Goal: Task Accomplishment & Management: Manage account settings

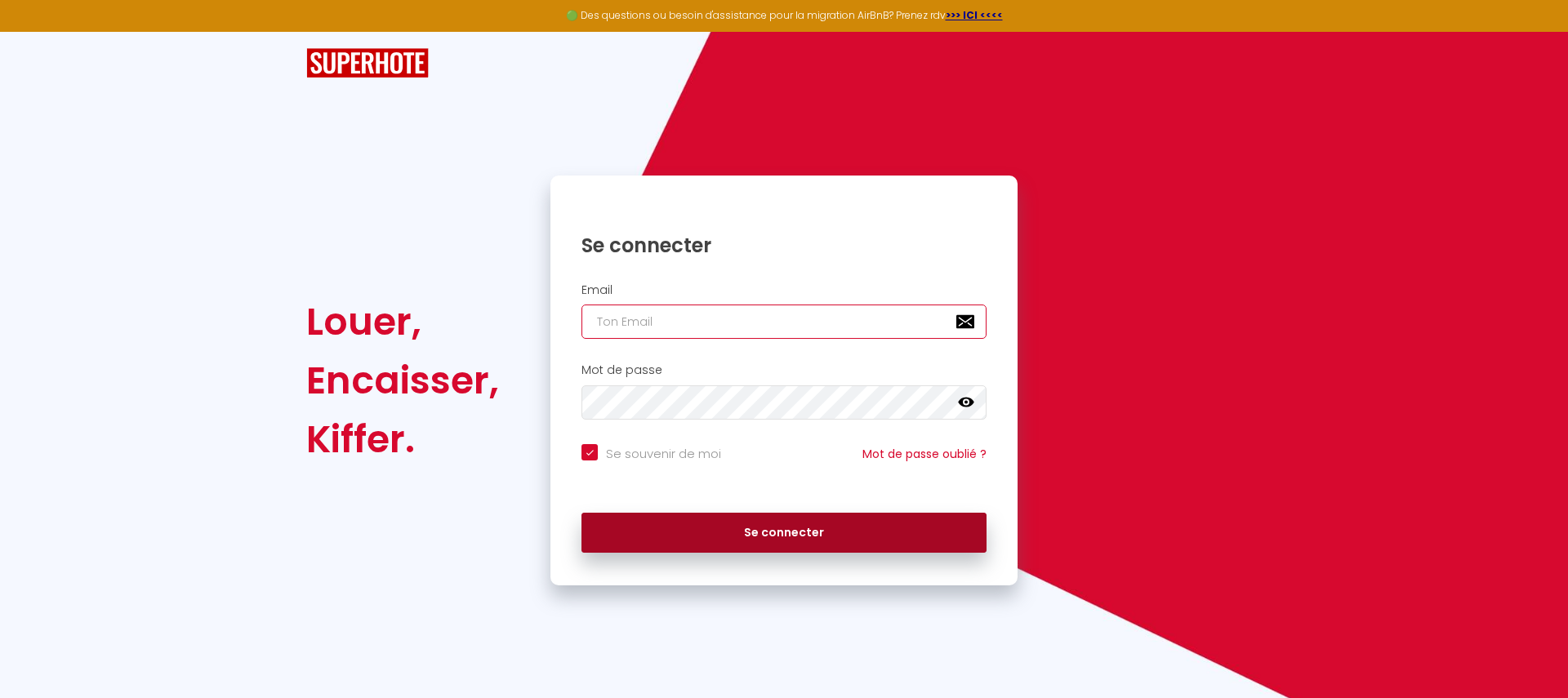
type input "[EMAIL_ADDRESS][DOMAIN_NAME]"
click at [637, 530] on button "Se connecter" at bounding box center [784, 533] width 405 height 41
checkbox input "true"
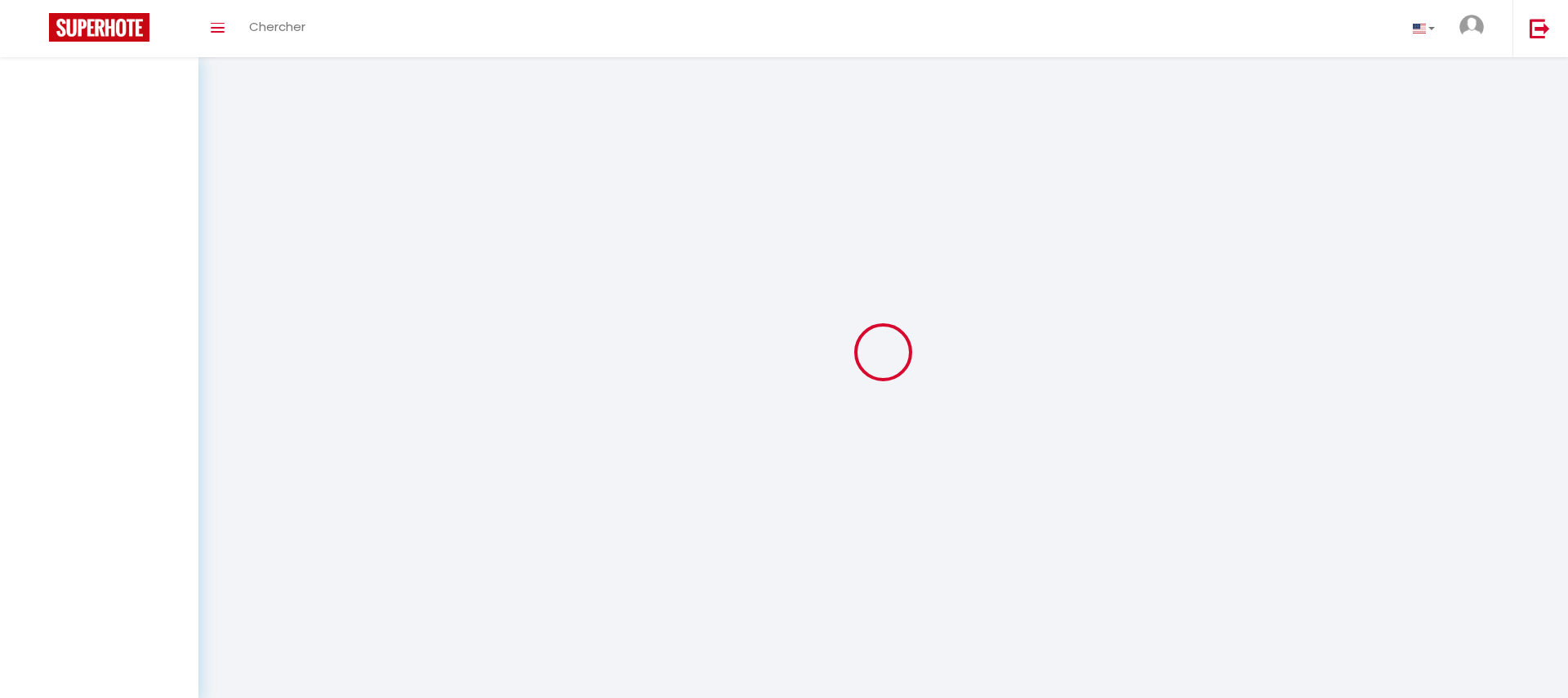
select select
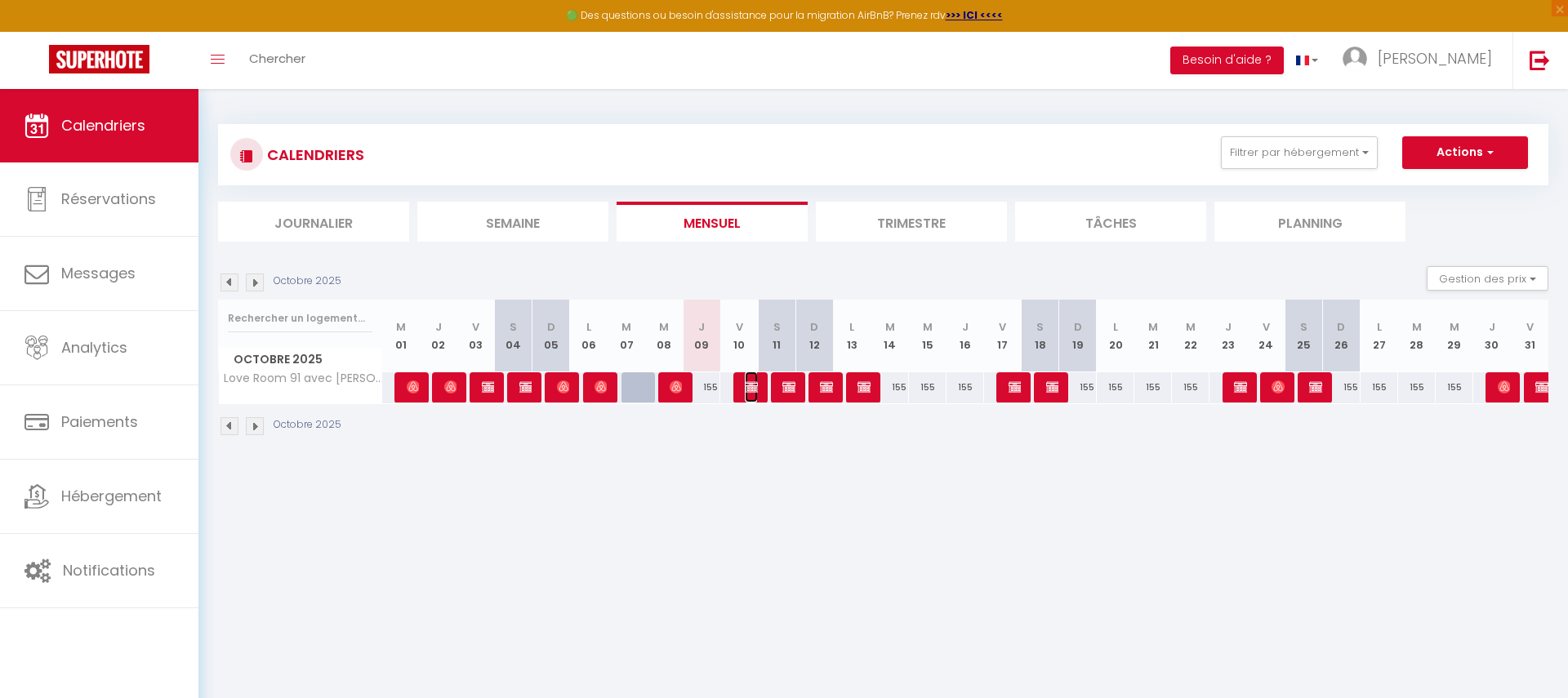
click at [756, 374] on span "Reservation SuiteCosy" at bounding box center [751, 387] width 12 height 31
select select "OK"
select select "KO"
select select "0"
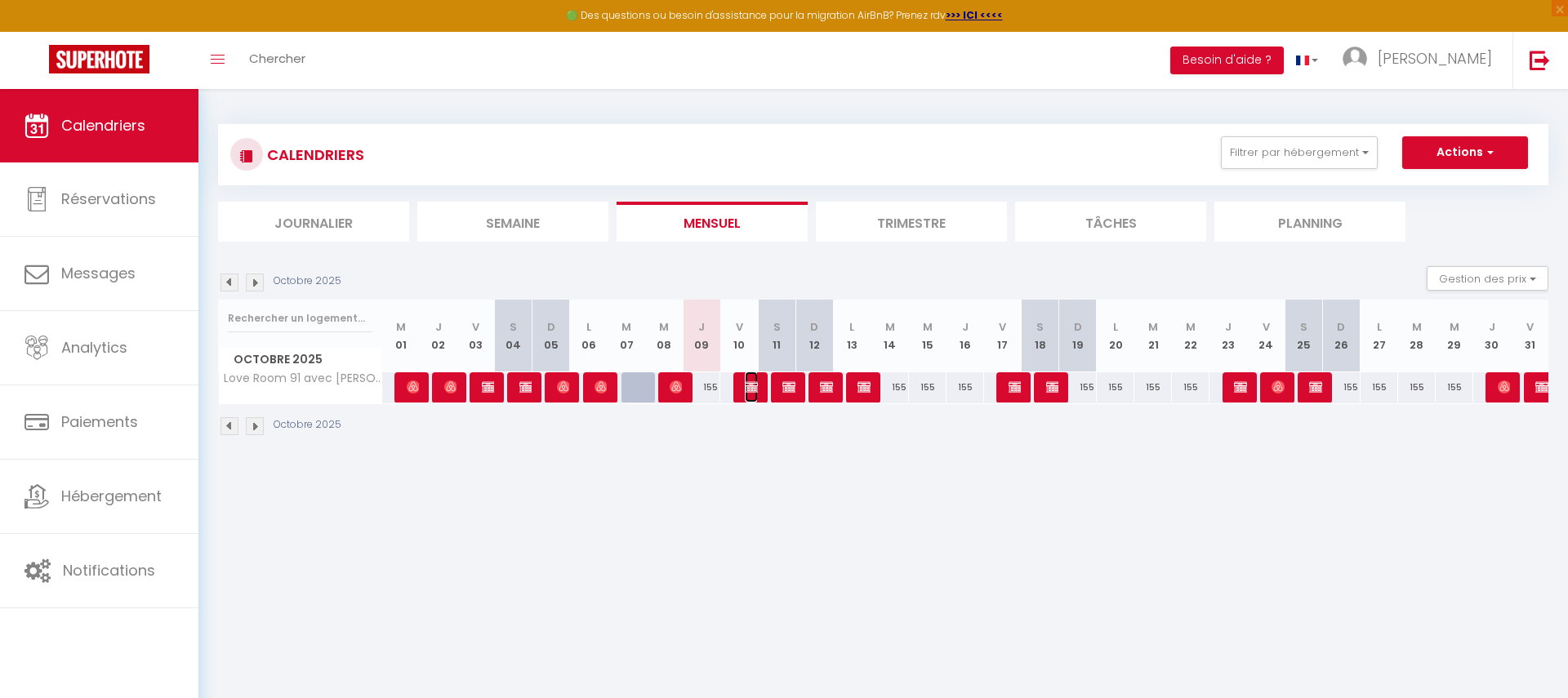
select select "1"
select select
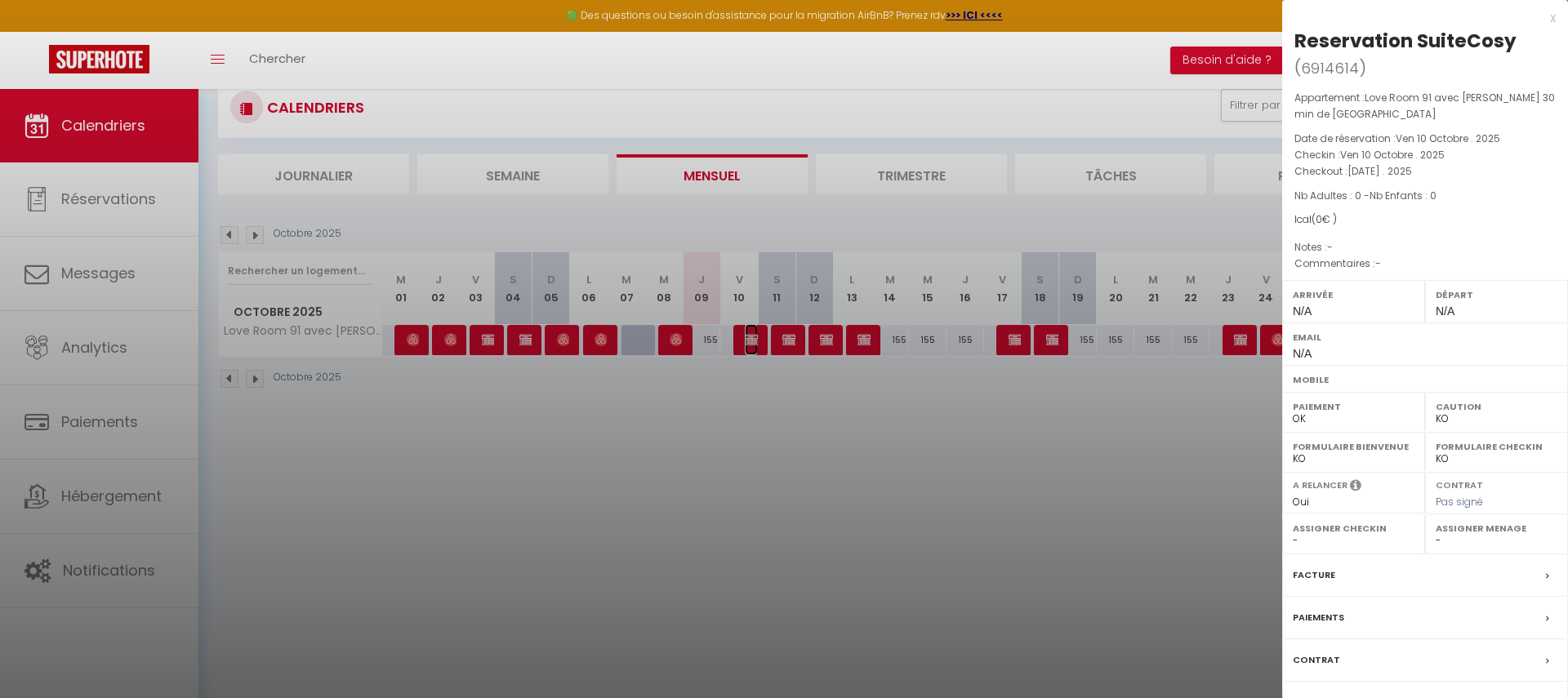
scroll to position [79, 0]
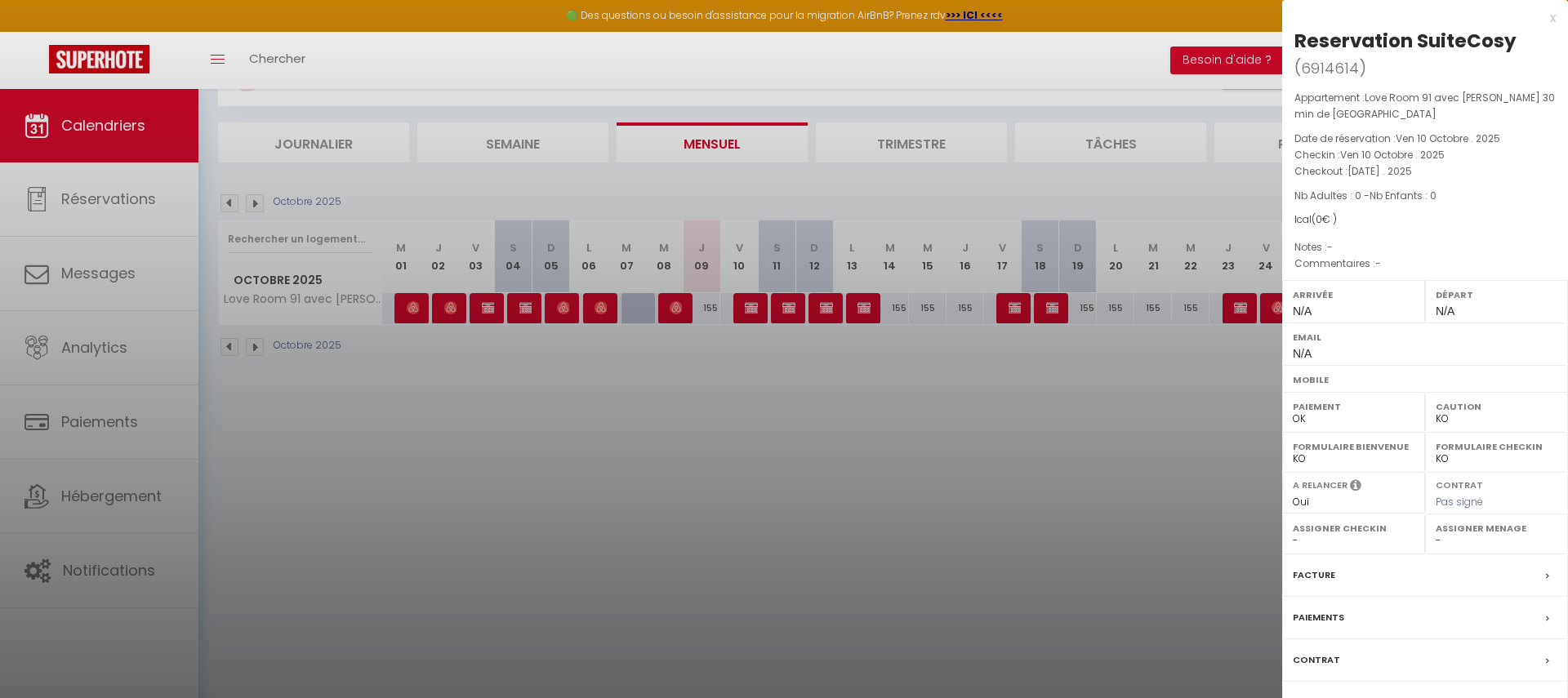
click at [1319, 573] on label "Facture" at bounding box center [1314, 575] width 43 height 17
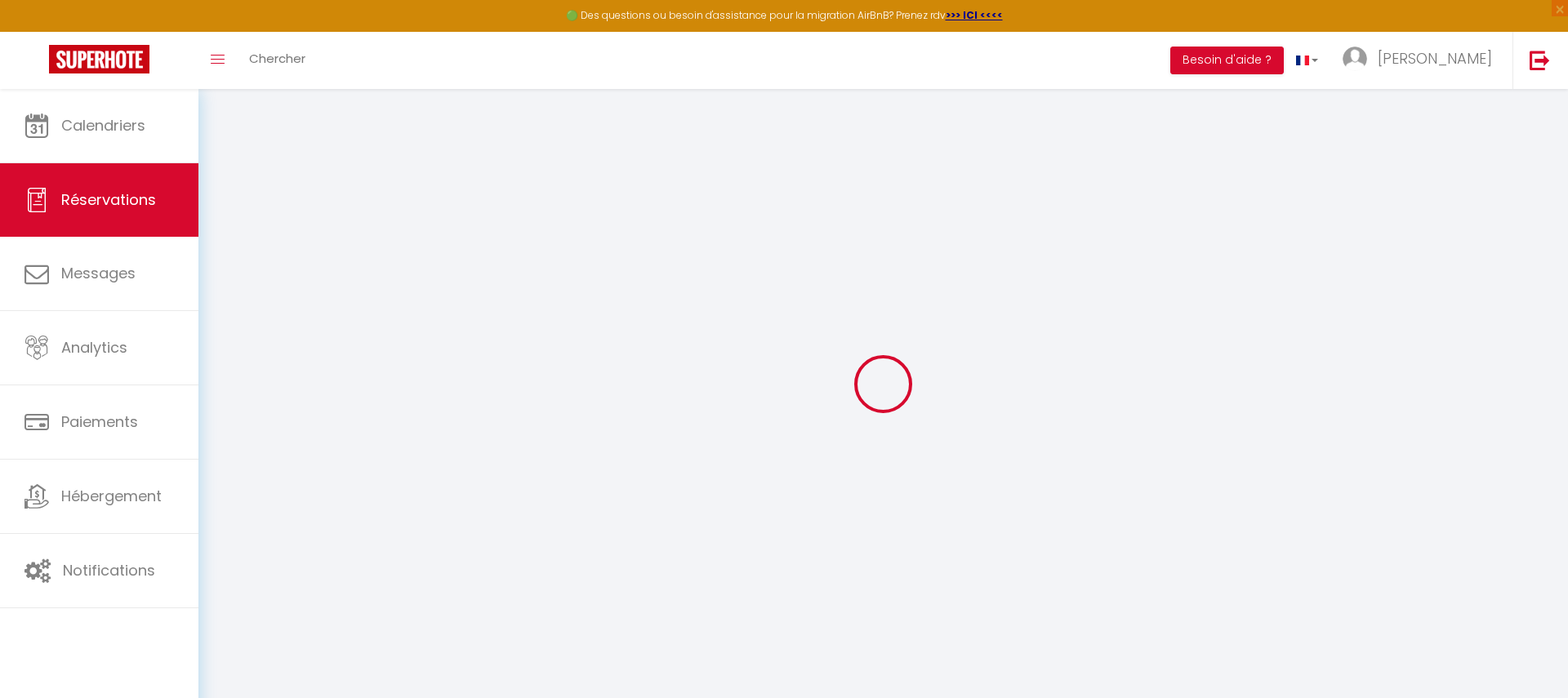
select select
checkbox input "false"
select select
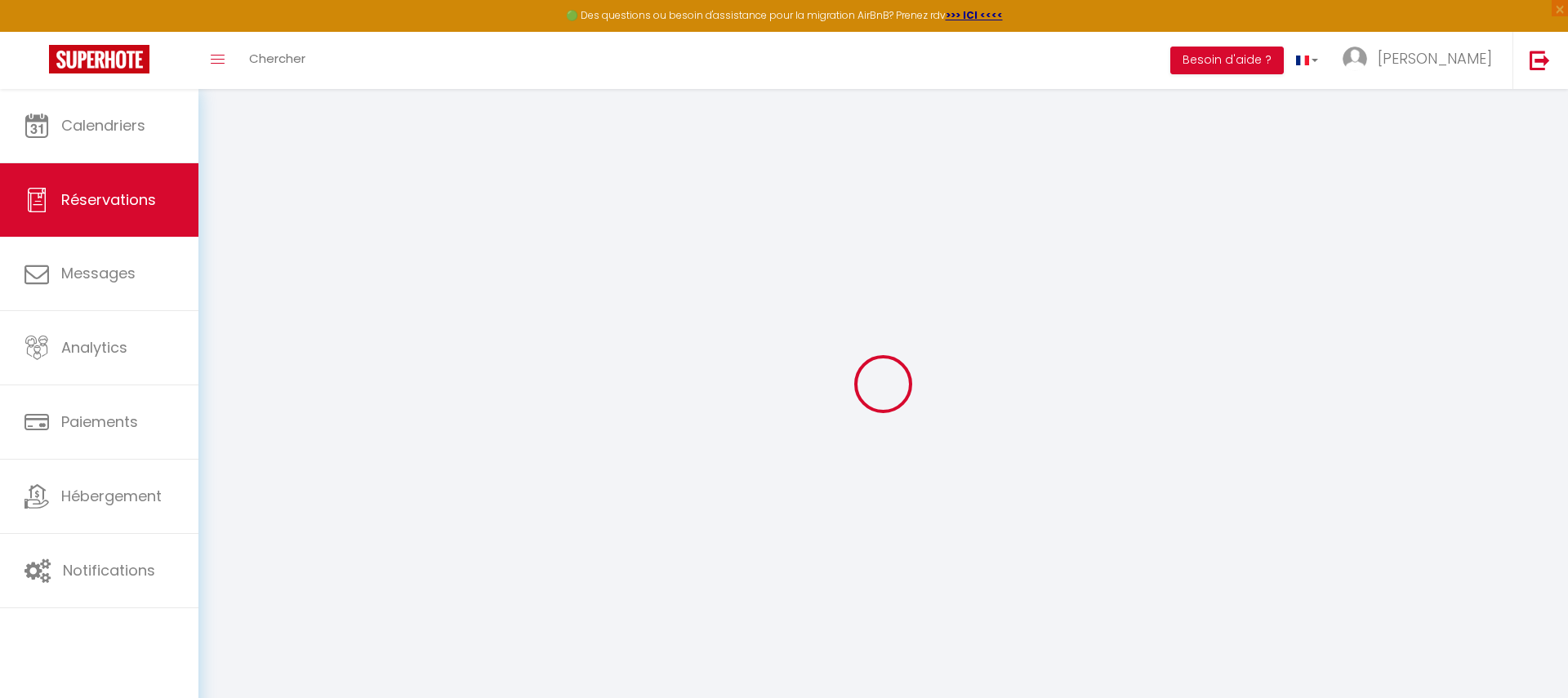
select select
checkbox input "false"
select select
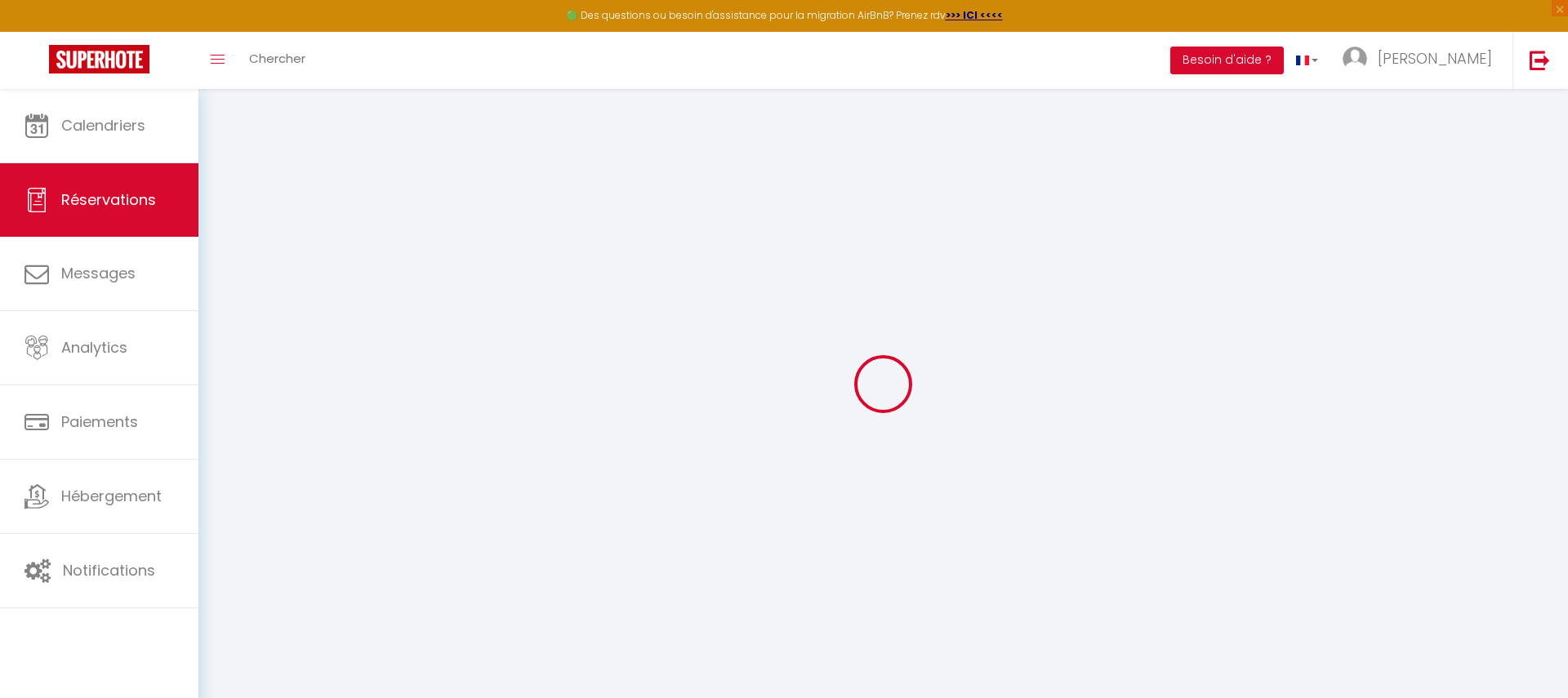
select select
checkbox input "false"
select select
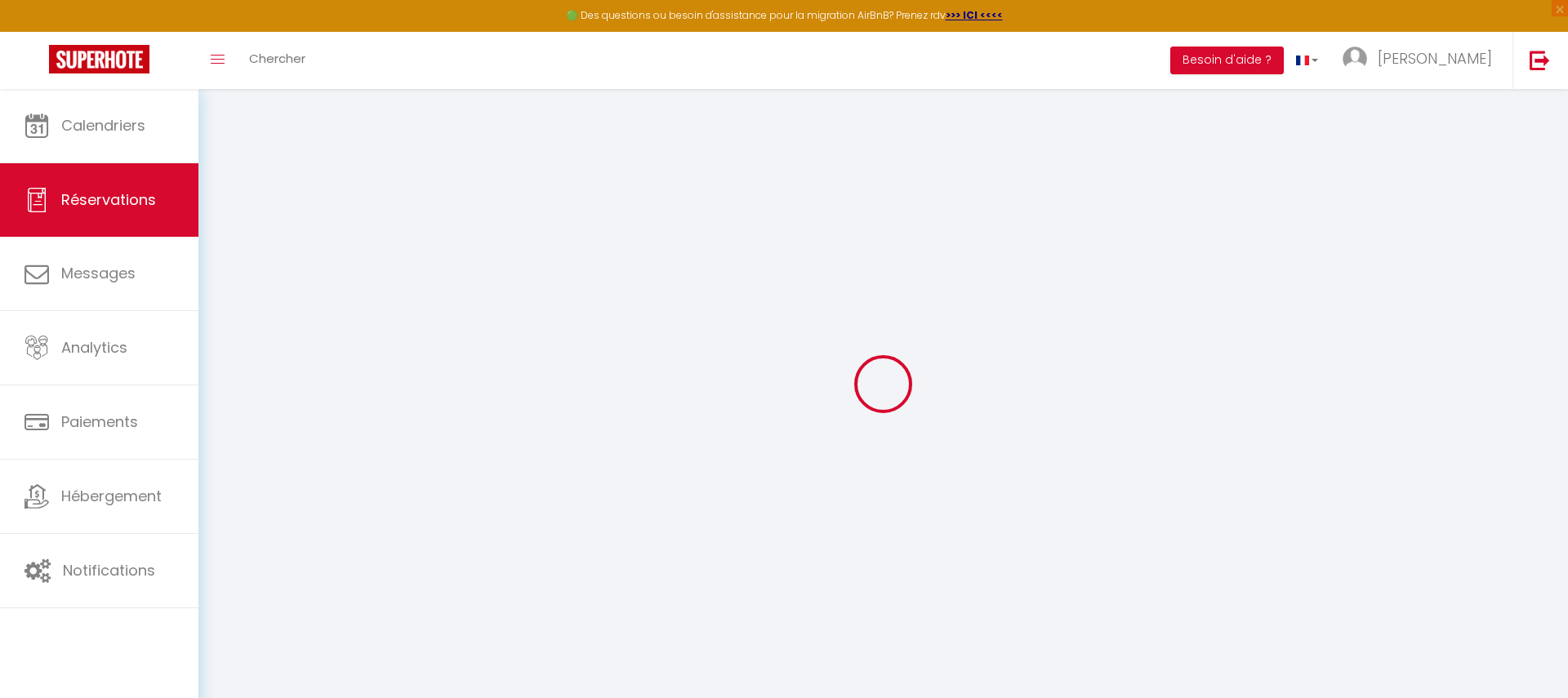
select select
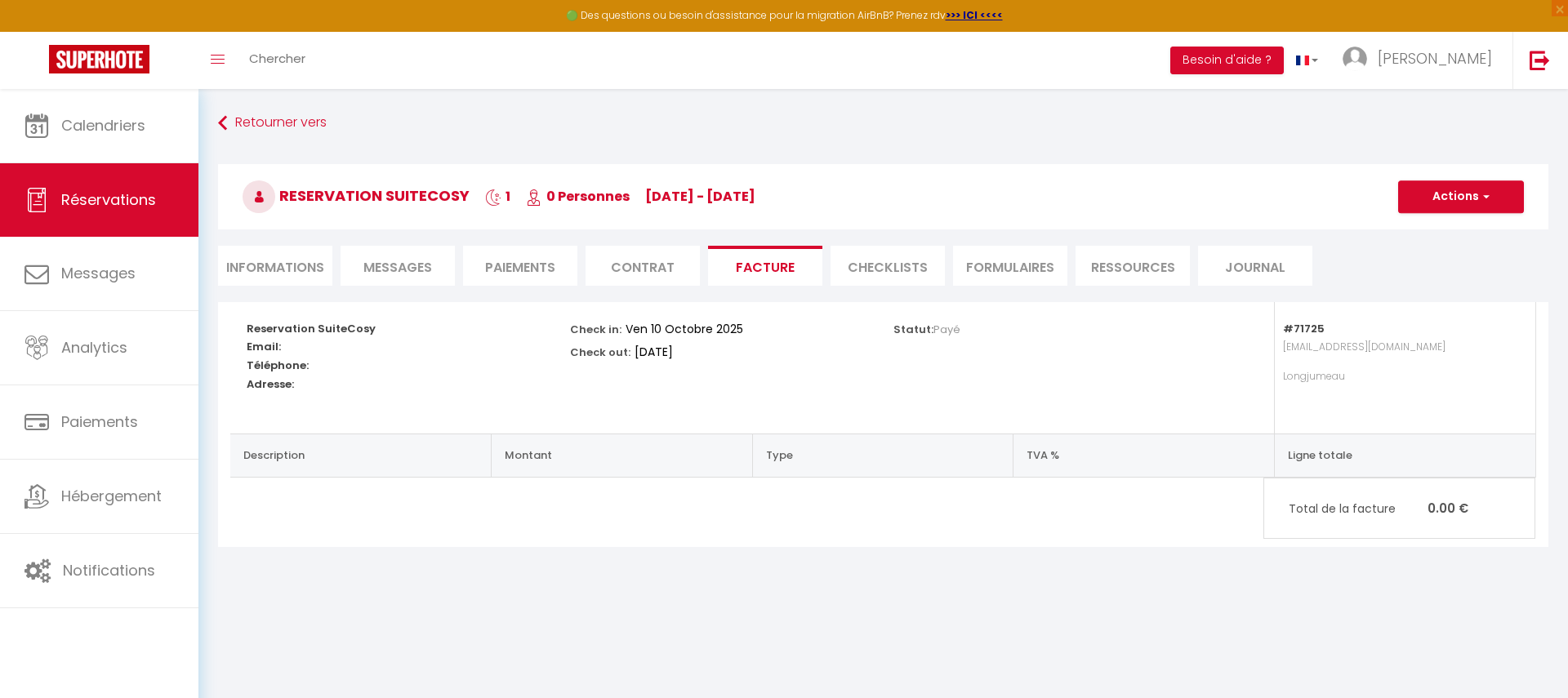
click at [278, 262] on li "Informations" at bounding box center [275, 266] width 114 height 40
select select
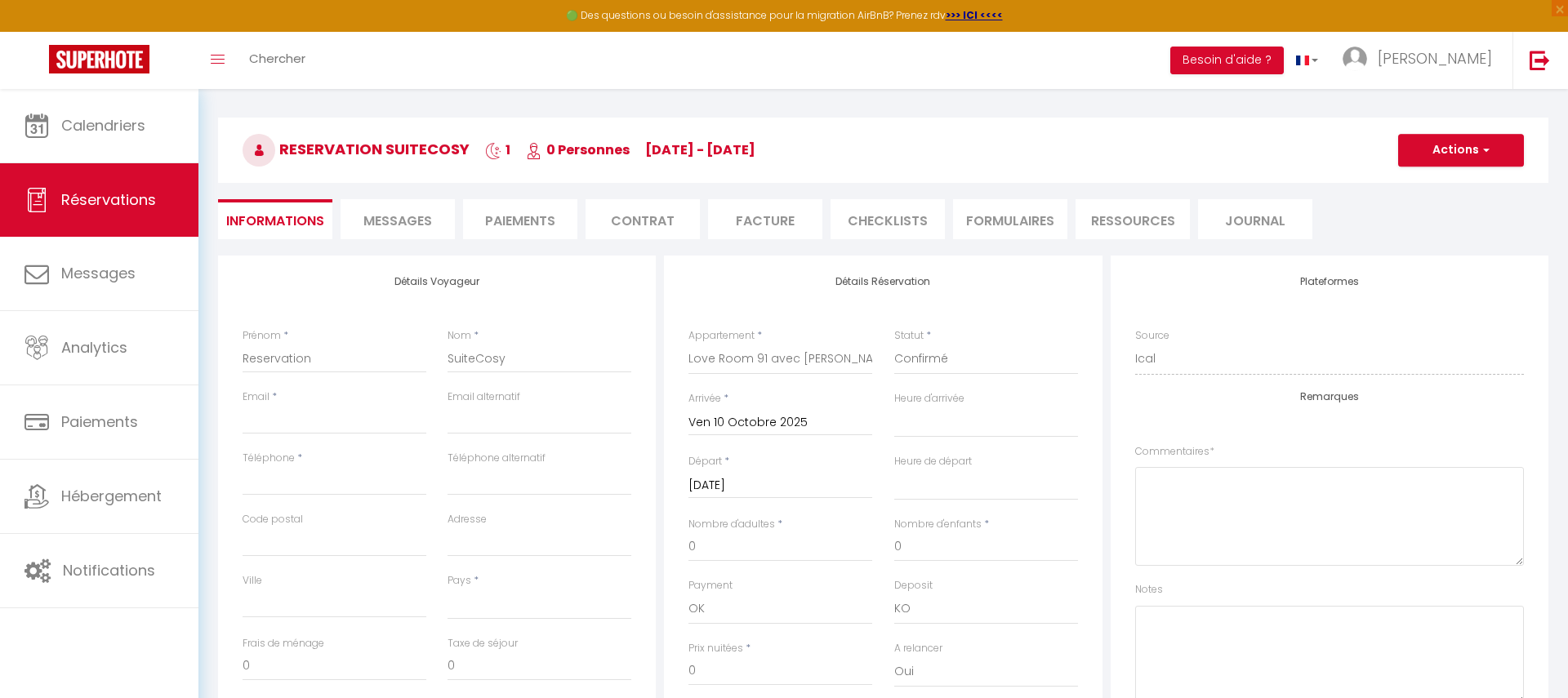
scroll to position [49, 0]
